Goal: Information Seeking & Learning: Learn about a topic

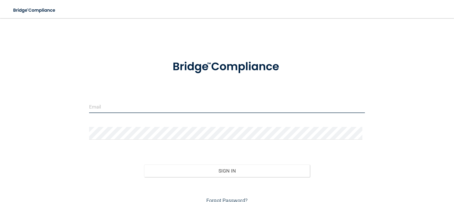
click at [104, 103] on input "email" at bounding box center [227, 106] width 276 height 13
type input "[EMAIL_ADDRESS][DOMAIN_NAME]"
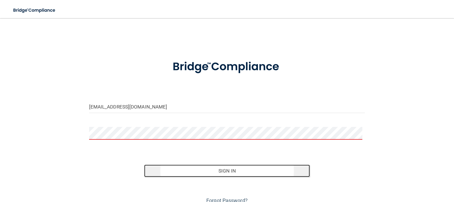
click at [192, 170] on button "Sign In" at bounding box center [227, 171] width 166 height 12
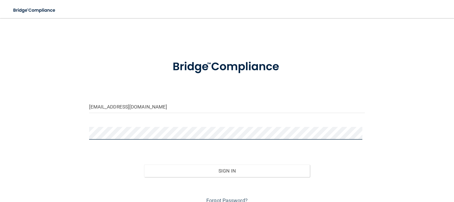
click at [144, 165] on button "Sign In" at bounding box center [227, 171] width 166 height 12
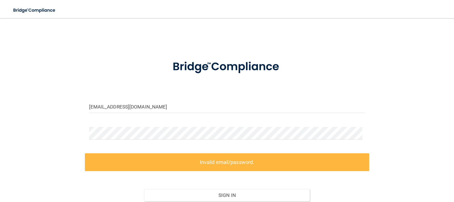
click at [135, 159] on label "Invalid email/password." at bounding box center [227, 162] width 285 height 18
click at [84, 125] on div "[EMAIL_ADDRESS][DOMAIN_NAME] Invalid email/password. You don't have permission …" at bounding box center [226, 127] width 431 height 206
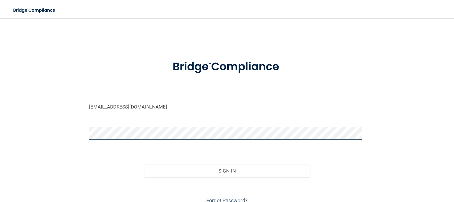
click at [144, 165] on button "Sign In" at bounding box center [227, 171] width 166 height 12
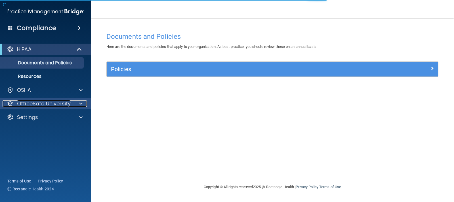
click at [36, 103] on p "OfficeSafe University" at bounding box center [44, 103] width 54 height 7
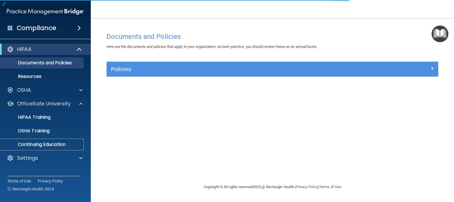
click at [26, 144] on p "Continuing Education" at bounding box center [42, 145] width 77 height 6
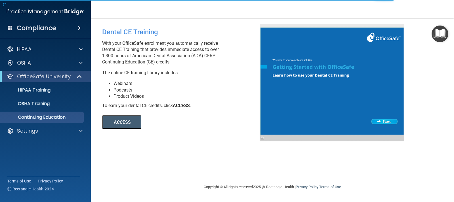
click at [117, 120] on button "ACCESS" at bounding box center [121, 122] width 39 height 14
